Goal: Task Accomplishment & Management: Complete application form

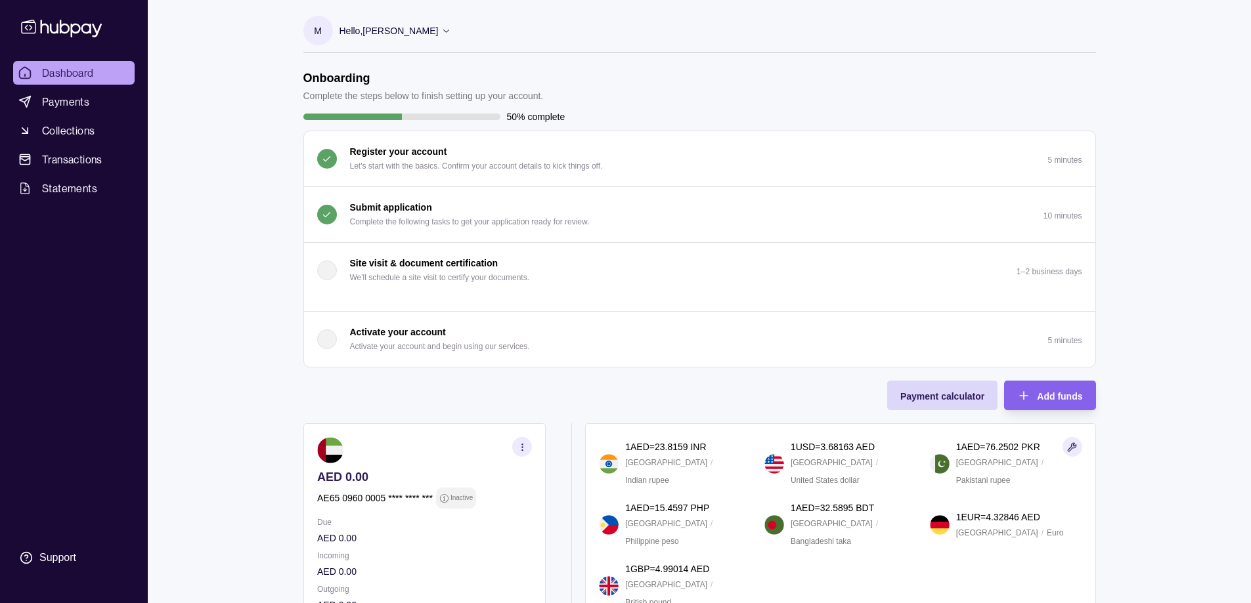
click at [341, 226] on div "Submit application Complete the following tasks to get your application ready f…" at bounding box center [453, 214] width 273 height 29
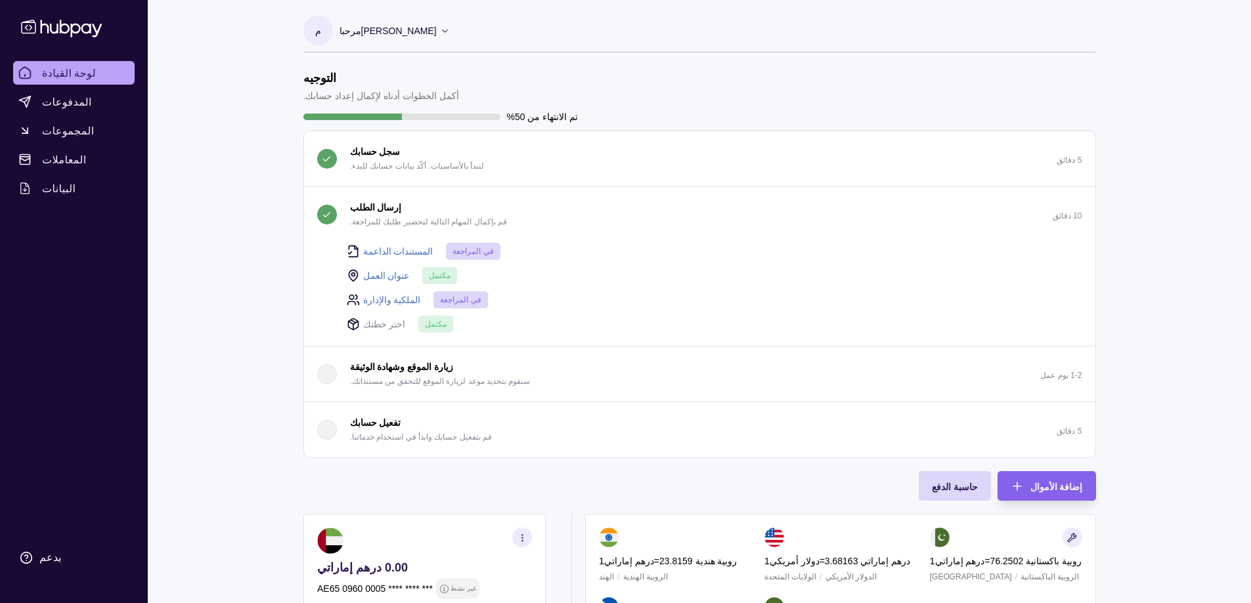
click at [385, 329] on font "اختر خطتك" at bounding box center [384, 324] width 43 height 11
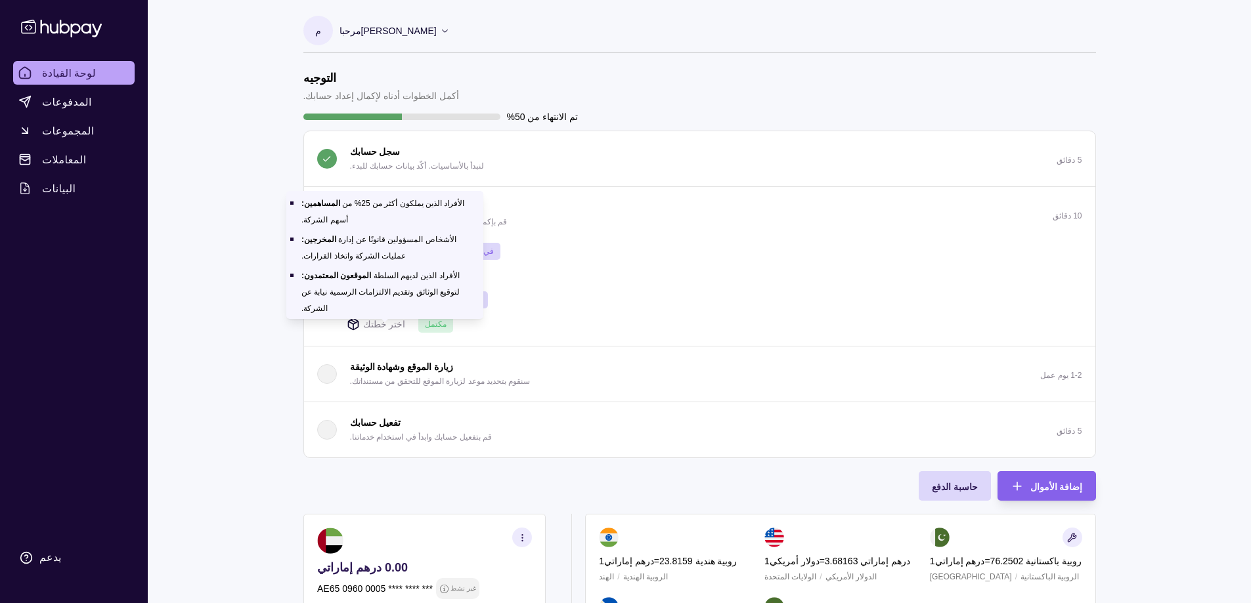
click at [392, 298] on font "الملكية والإدارة" at bounding box center [392, 300] width 58 height 11
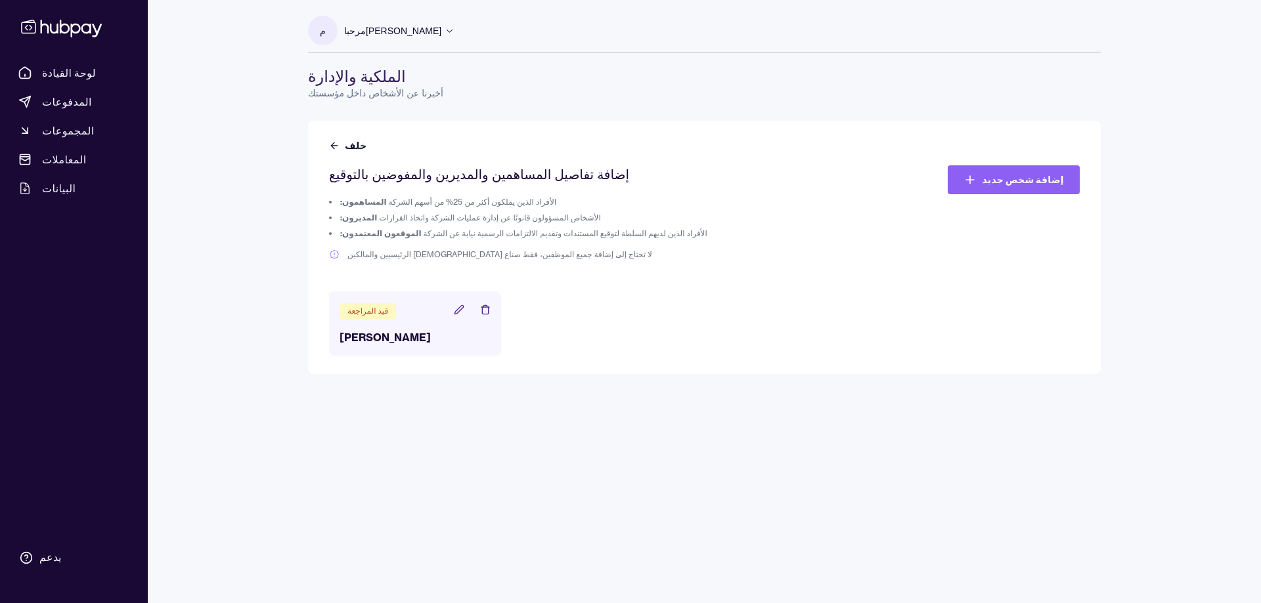
click at [461, 309] on icon at bounding box center [459, 310] width 11 height 11
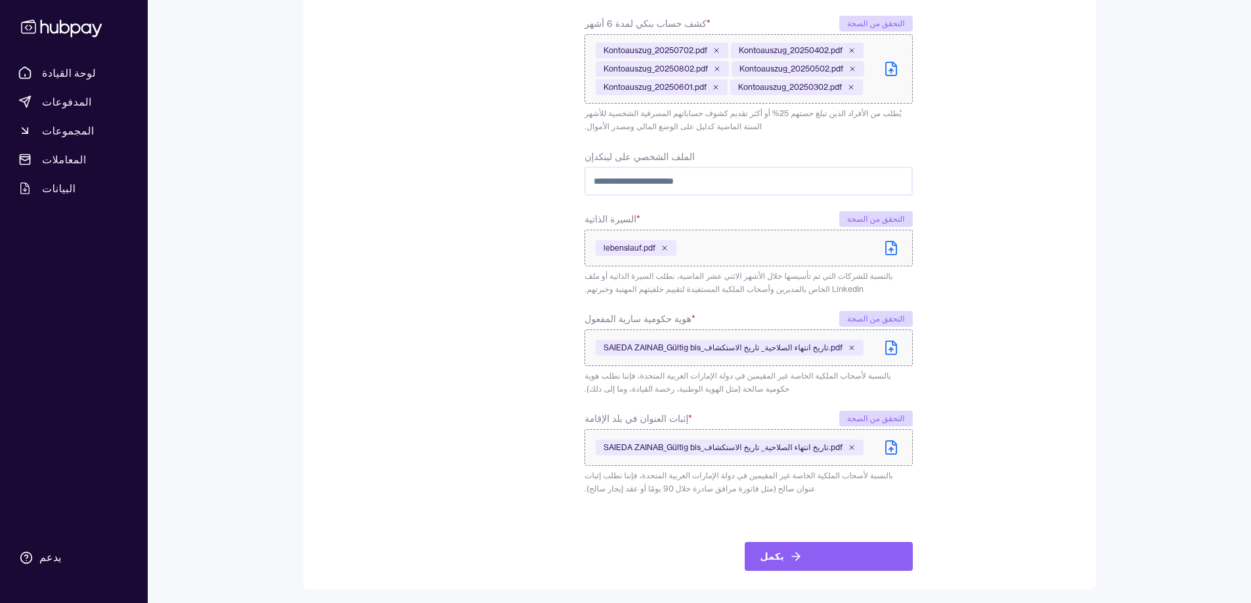
scroll to position [601, 0]
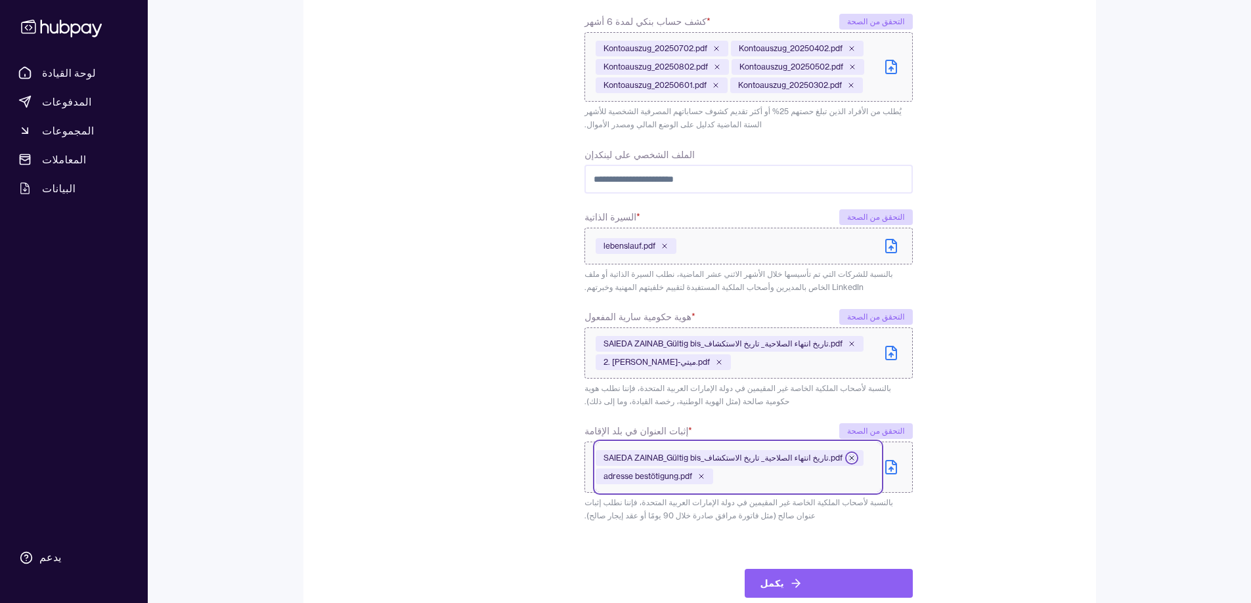
click at [850, 458] on icon at bounding box center [852, 458] width 4 height 4
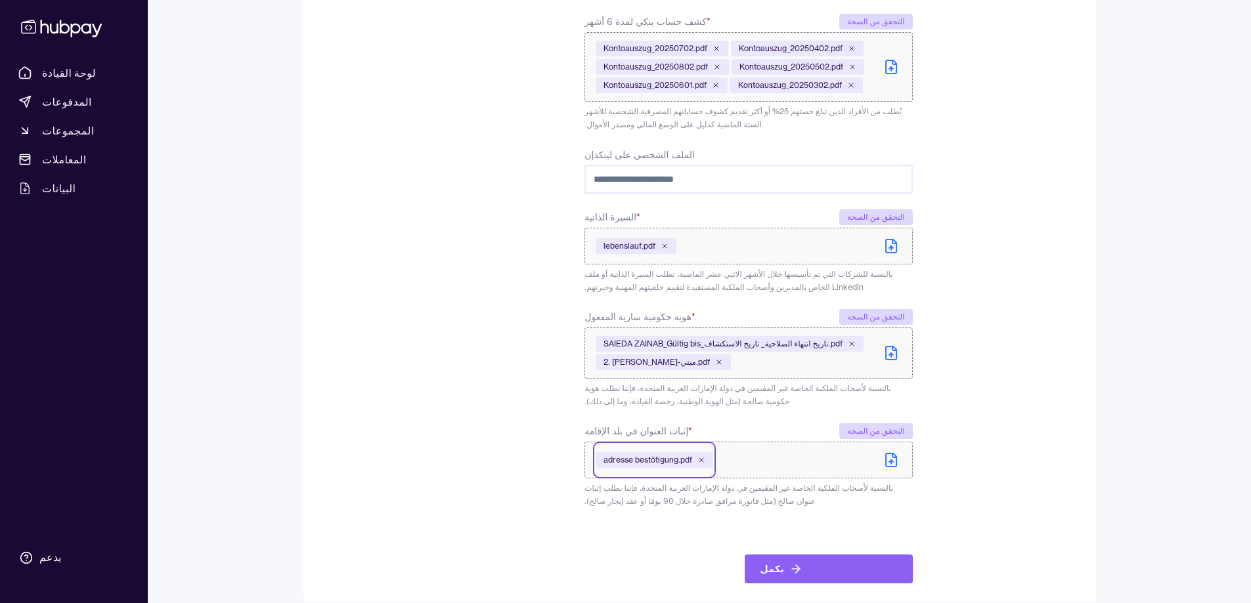
click at [789, 565] on icon "submit" at bounding box center [795, 569] width 13 height 13
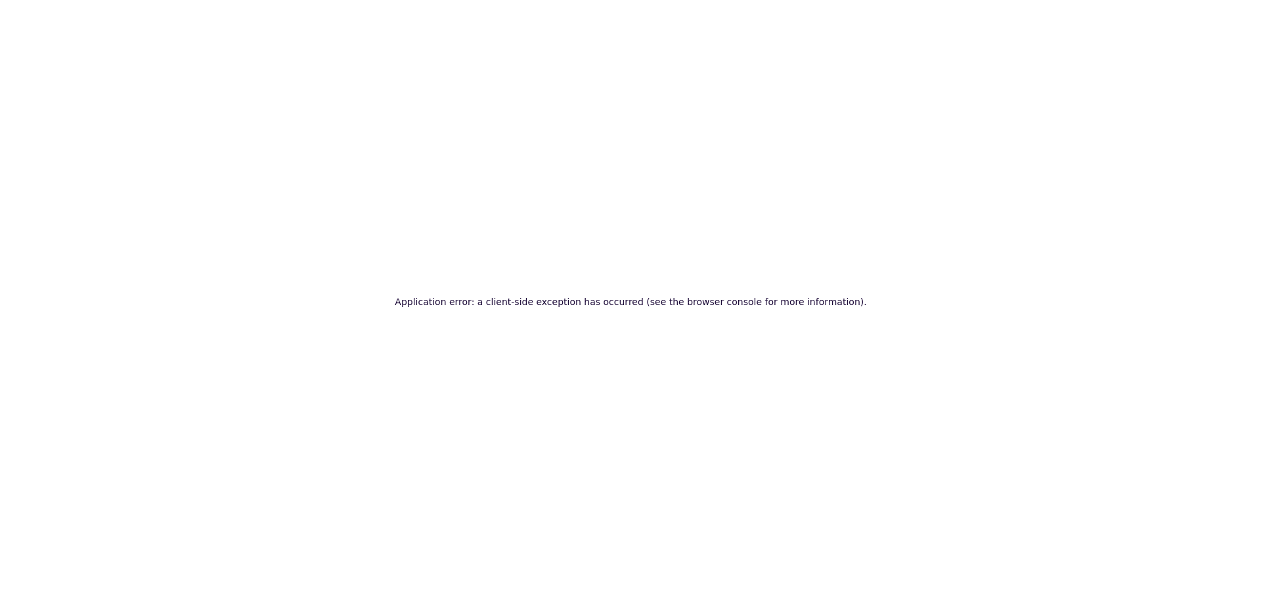
scroll to position [0, 0]
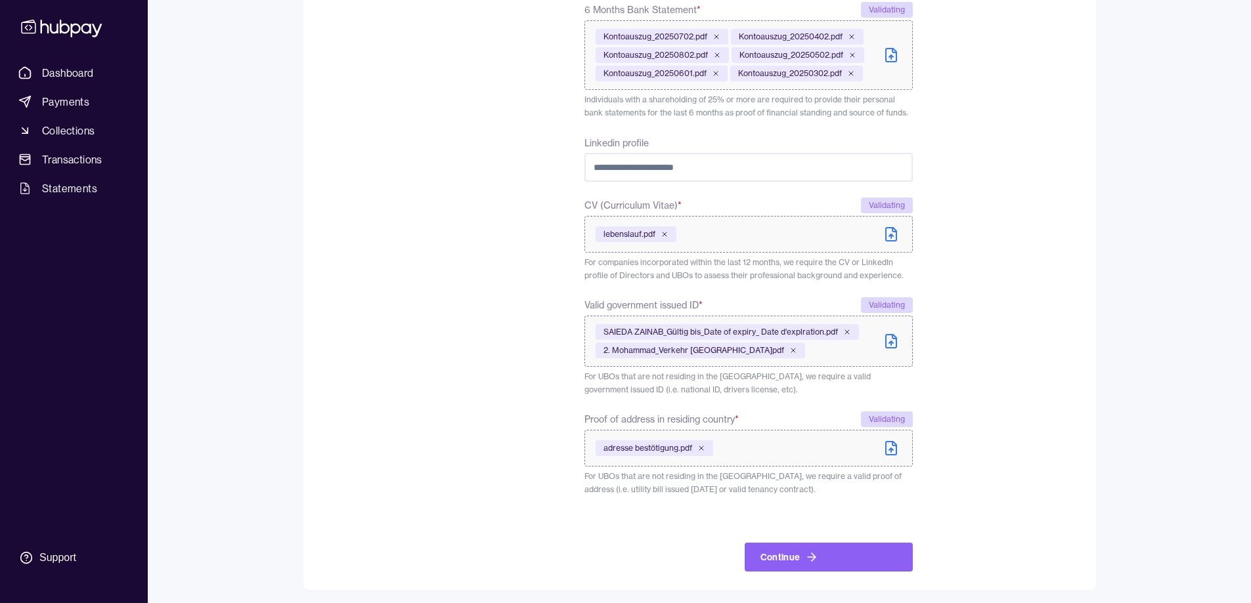
scroll to position [631, 0]
click at [778, 553] on button "Continue" at bounding box center [829, 554] width 168 height 29
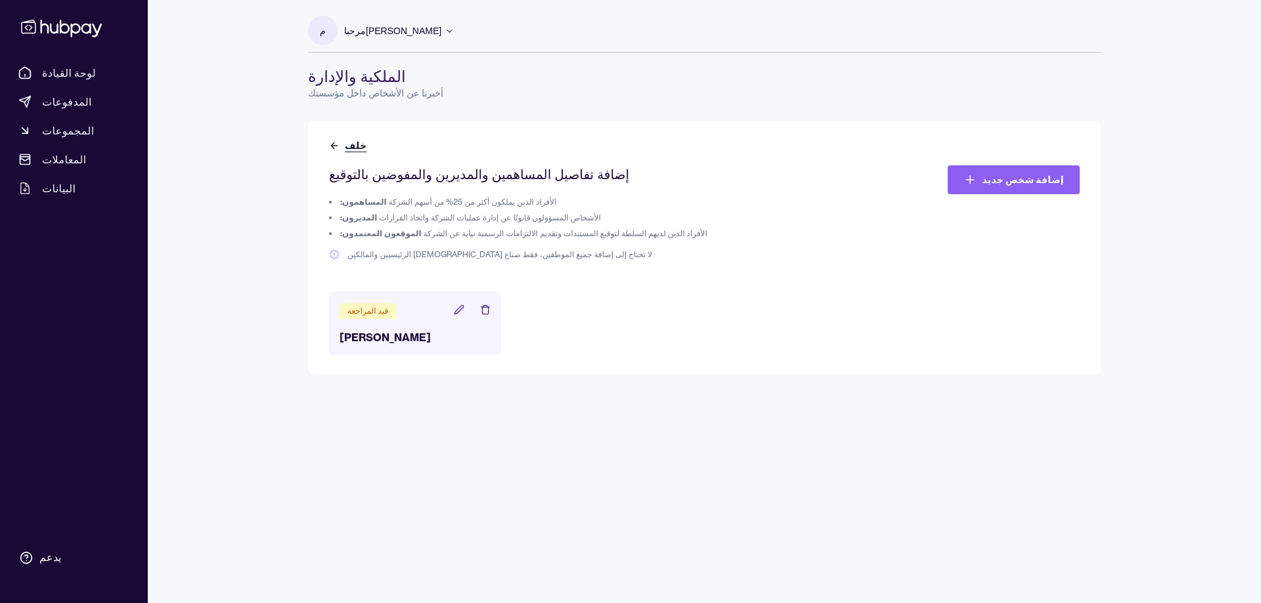
click at [339, 147] on icon at bounding box center [334, 146] width 11 height 11
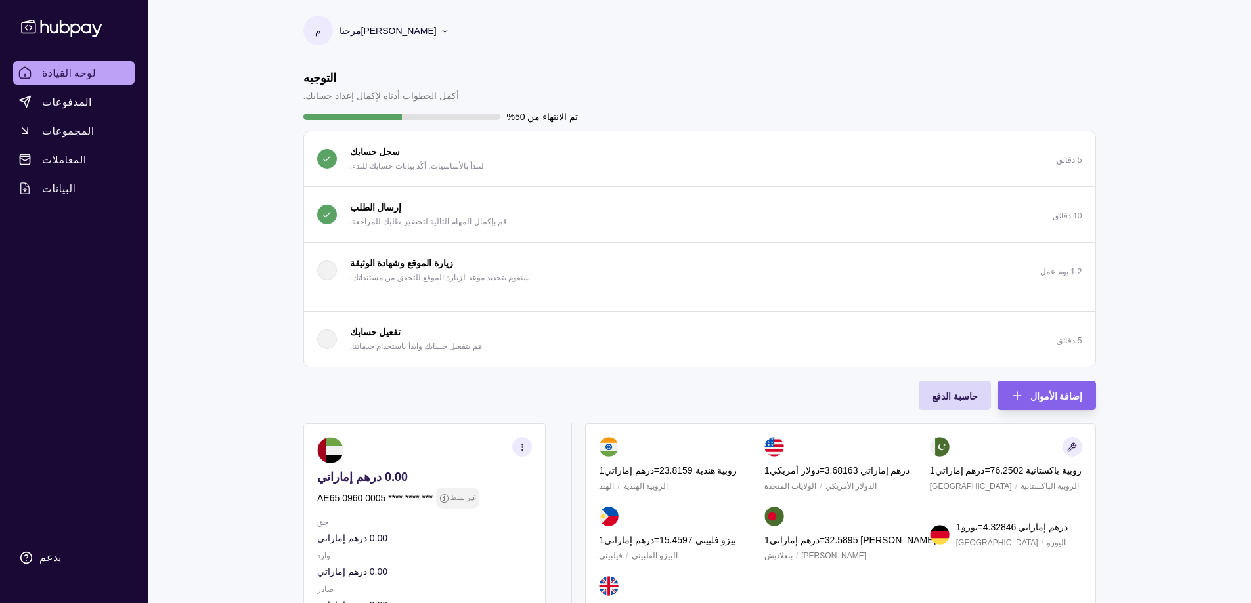
click at [340, 208] on div "إرسال [DEMOGRAPHIC_DATA] قم بإكمال المهام التالية لتحضير طلبك للمراجعة." at bounding box center [412, 214] width 190 height 29
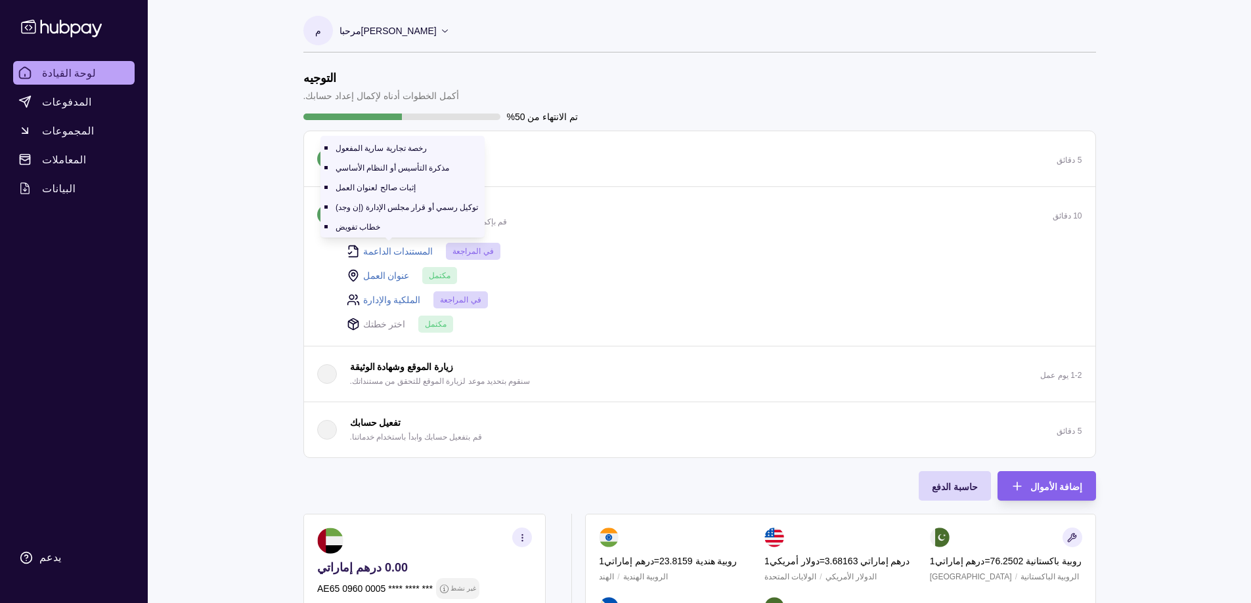
click at [387, 250] on font "المستندات الداعمة" at bounding box center [398, 251] width 70 height 11
